Goal: Check status: Check status

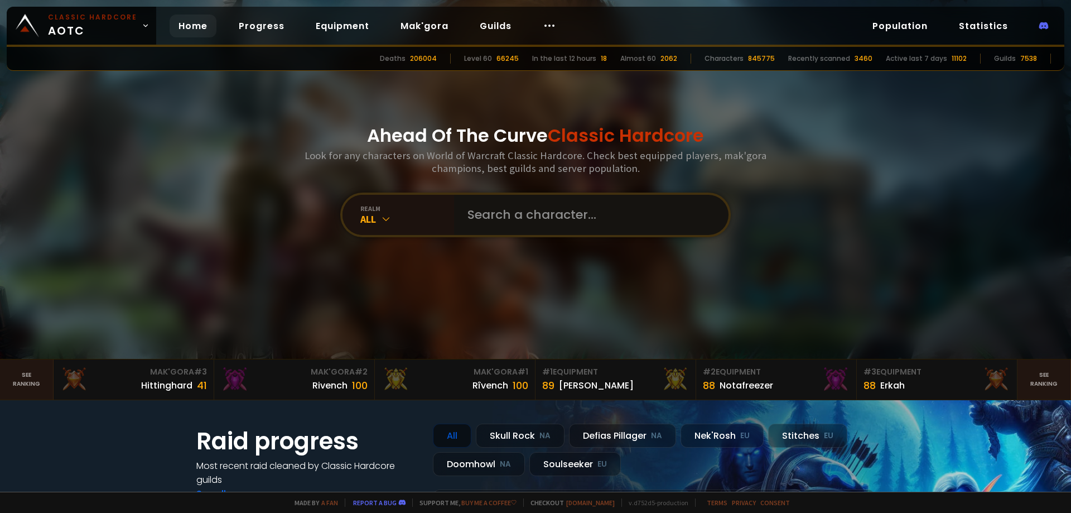
click at [591, 211] on input "text" at bounding box center [588, 215] width 254 height 40
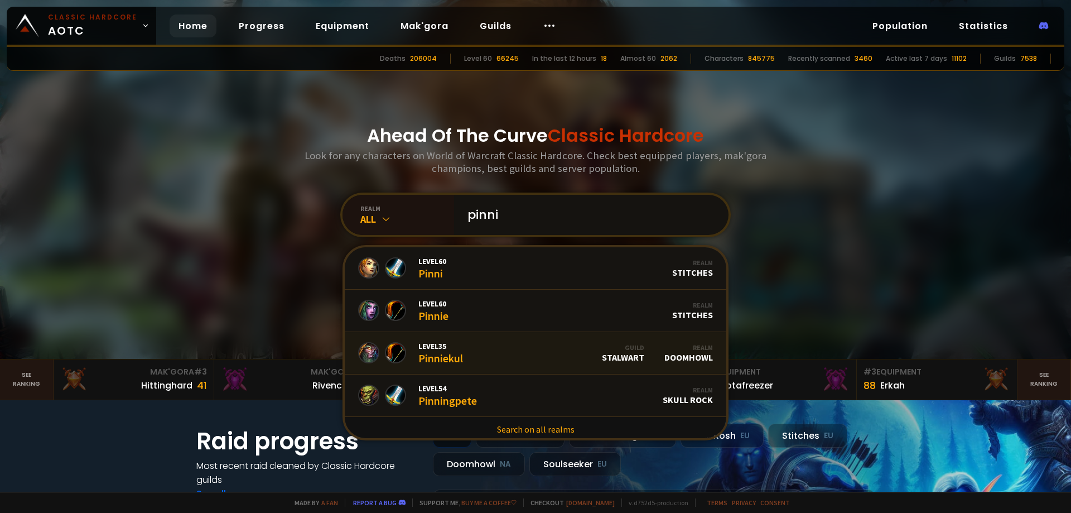
type input "pinni"
click at [529, 357] on link "Level 35 Pinniekul Guild Stalwart Realm Doomhowl" at bounding box center [536, 353] width 382 height 42
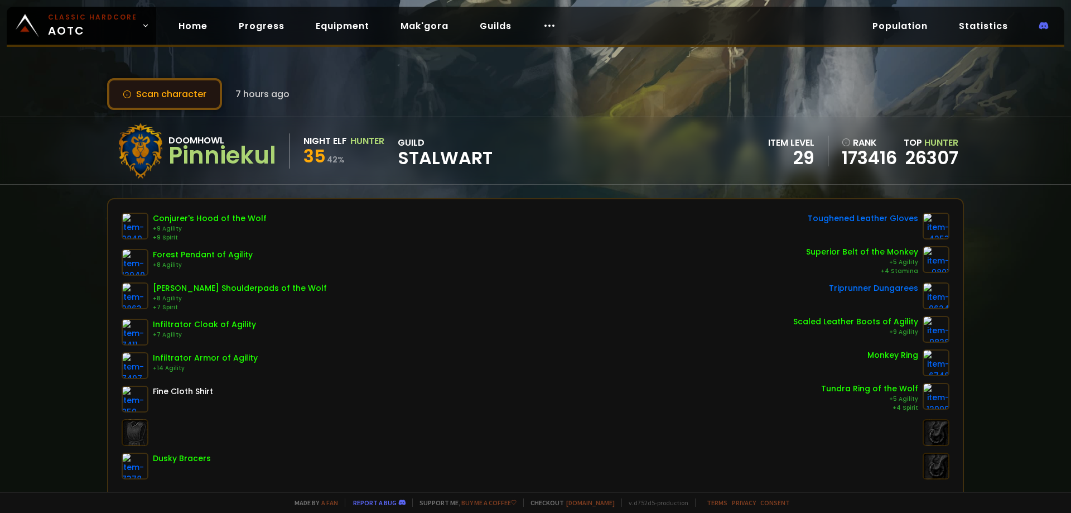
click at [132, 94] on button "Scan character" at bounding box center [164, 94] width 115 height 32
